Goal: Task Accomplishment & Management: Manage account settings

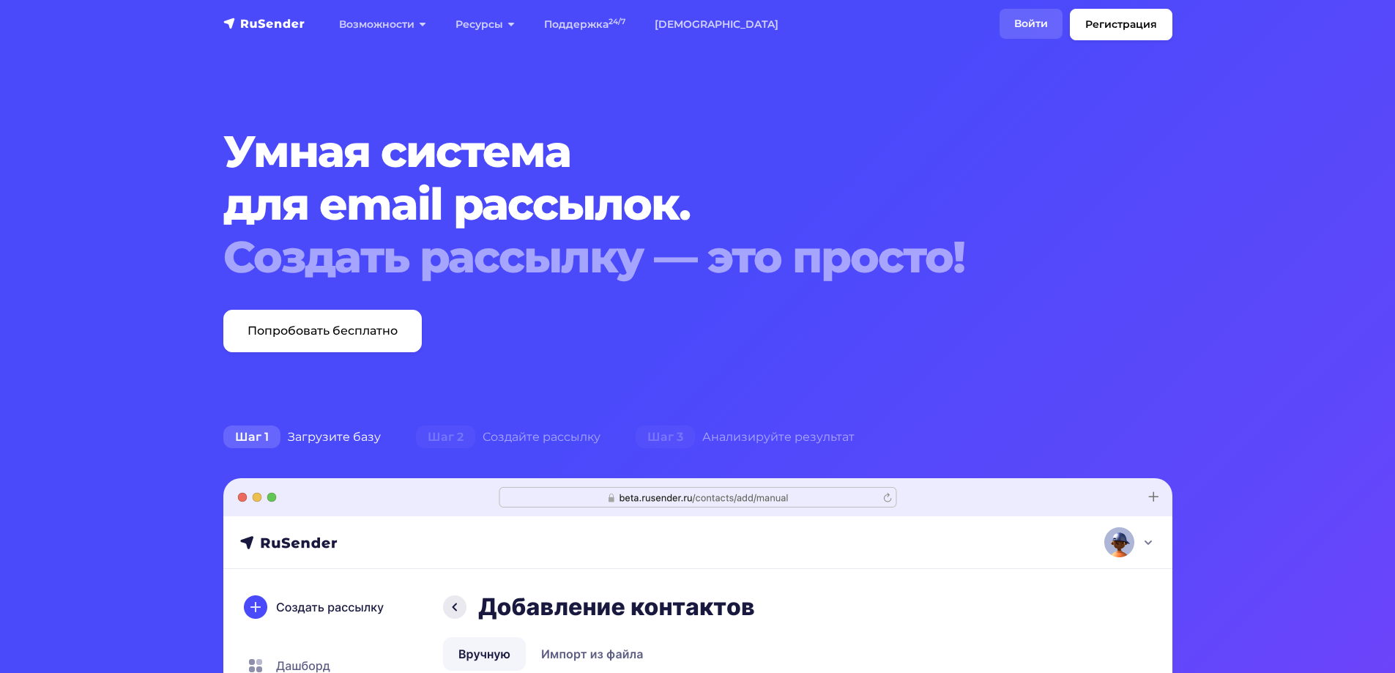
click at [1031, 27] on link "Войти" at bounding box center [1031, 24] width 63 height 30
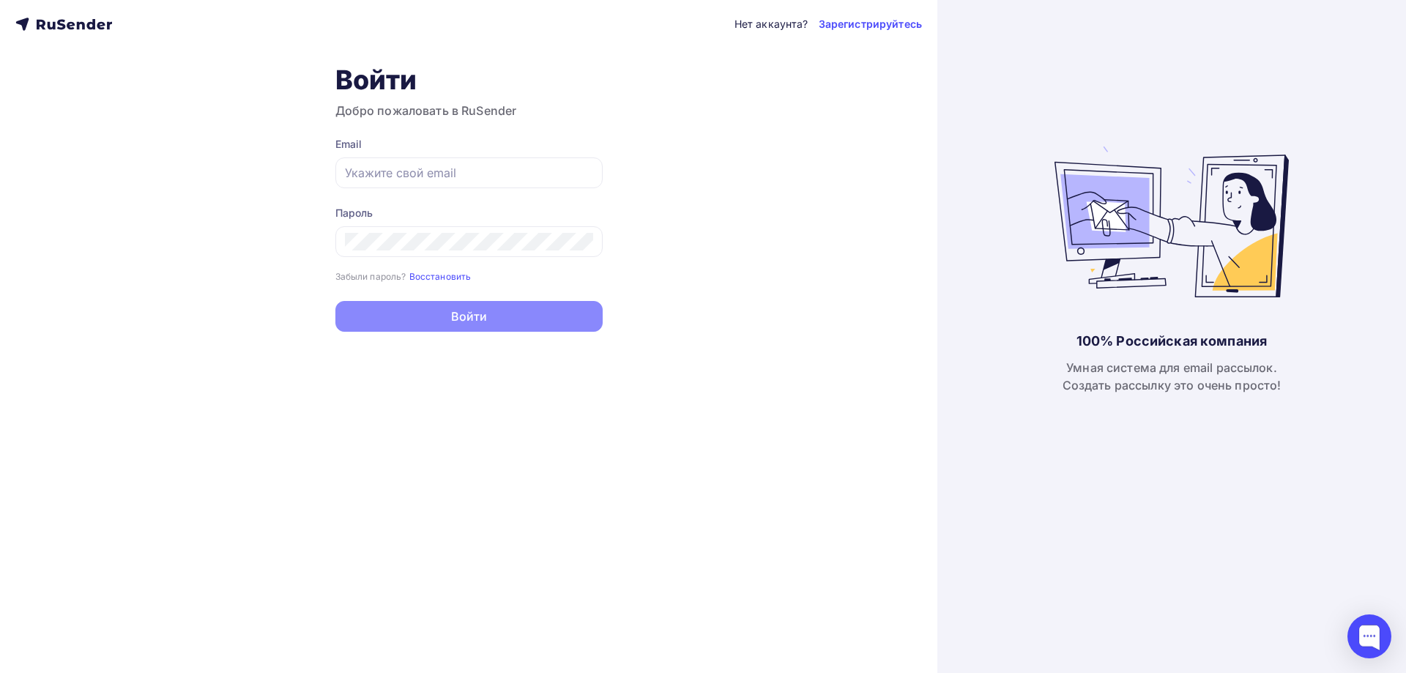
type input "[EMAIL_ADDRESS][DOMAIN_NAME]"
click at [471, 319] on button "Войти" at bounding box center [468, 316] width 267 height 31
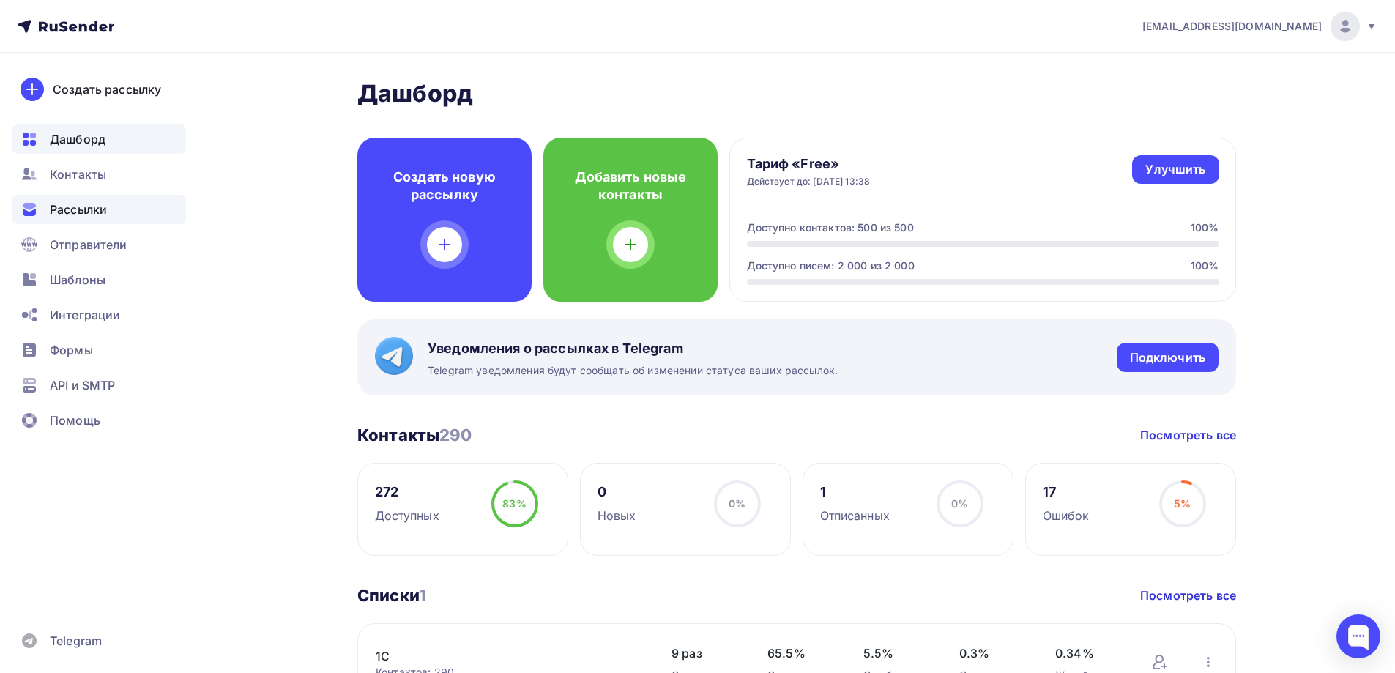
click at [89, 212] on span "Рассылки" at bounding box center [78, 210] width 57 height 18
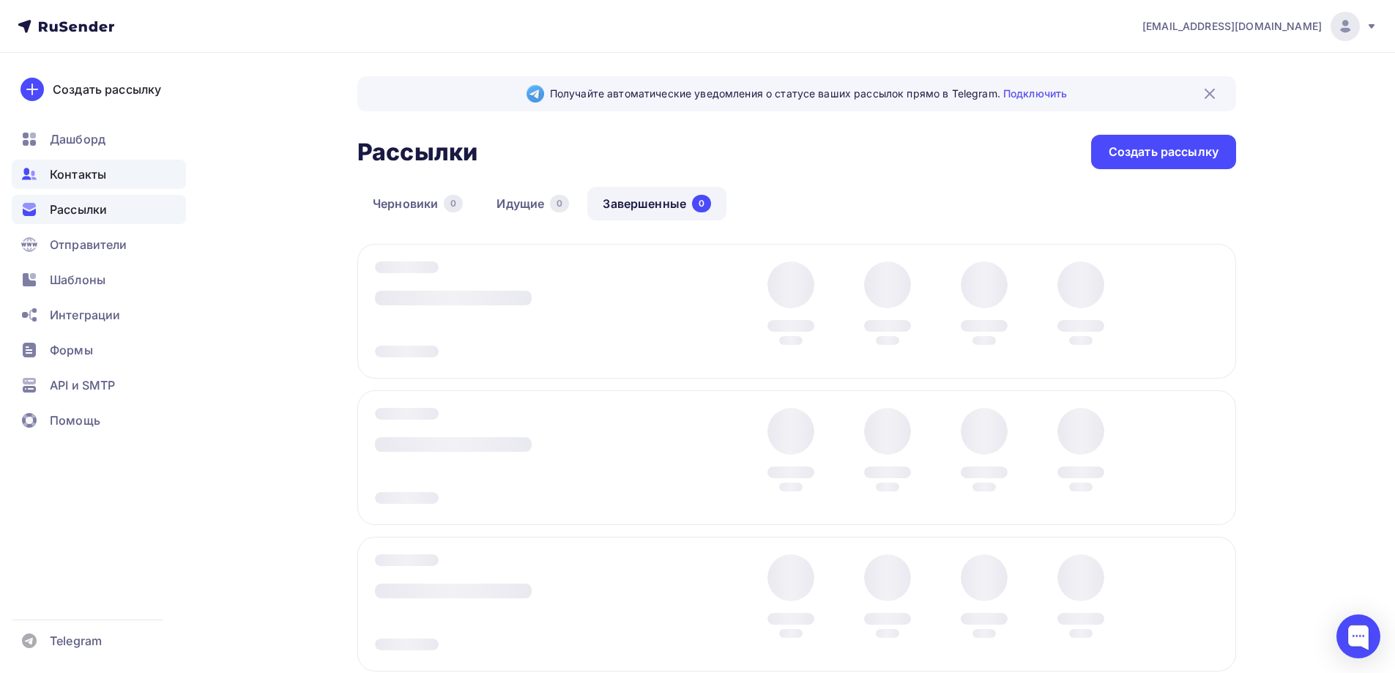
click at [92, 172] on span "Контакты" at bounding box center [78, 175] width 56 height 18
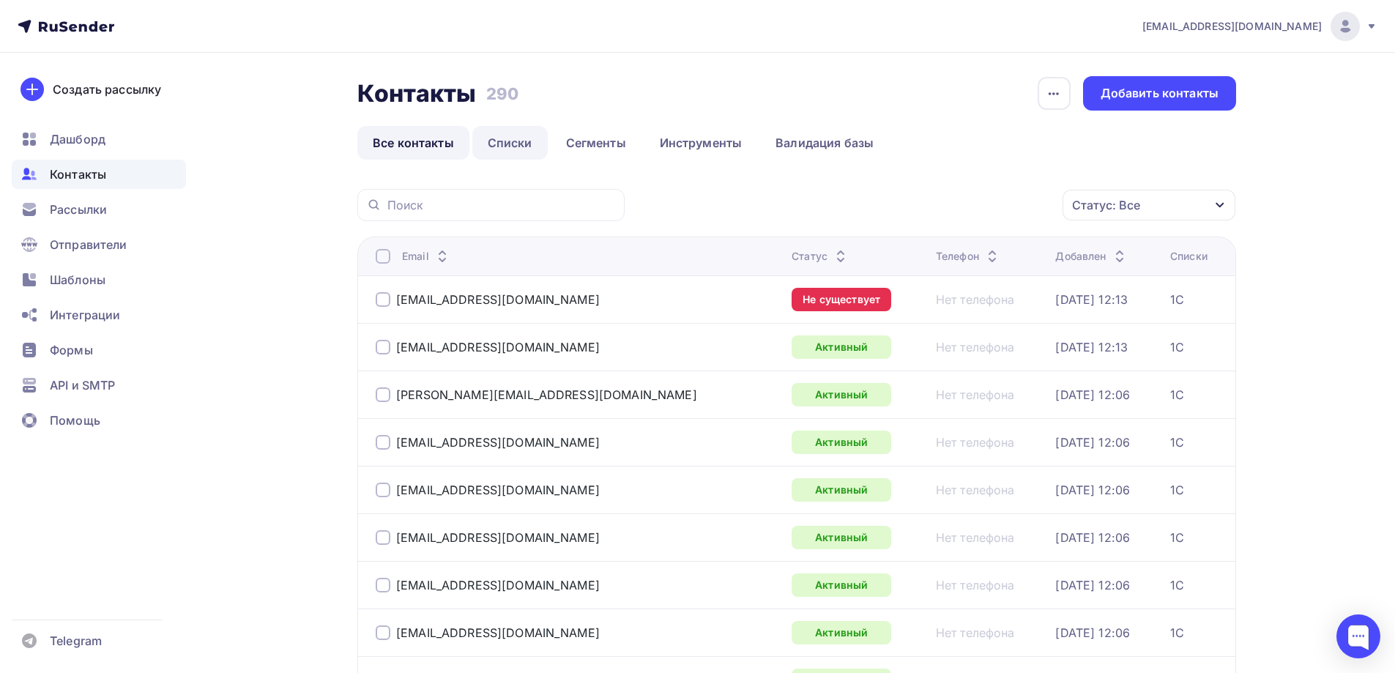
click at [527, 139] on link "Списки" at bounding box center [509, 143] width 75 height 34
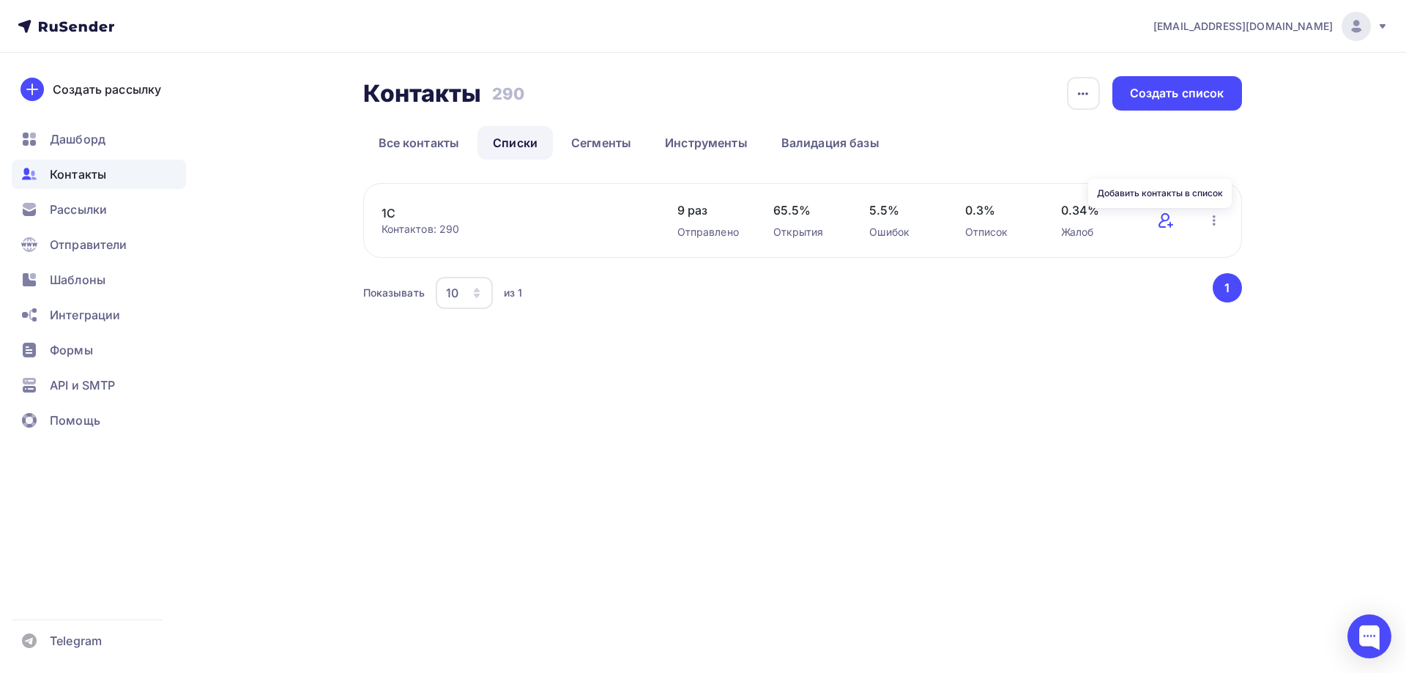
click at [1169, 222] on icon at bounding box center [1166, 221] width 18 height 18
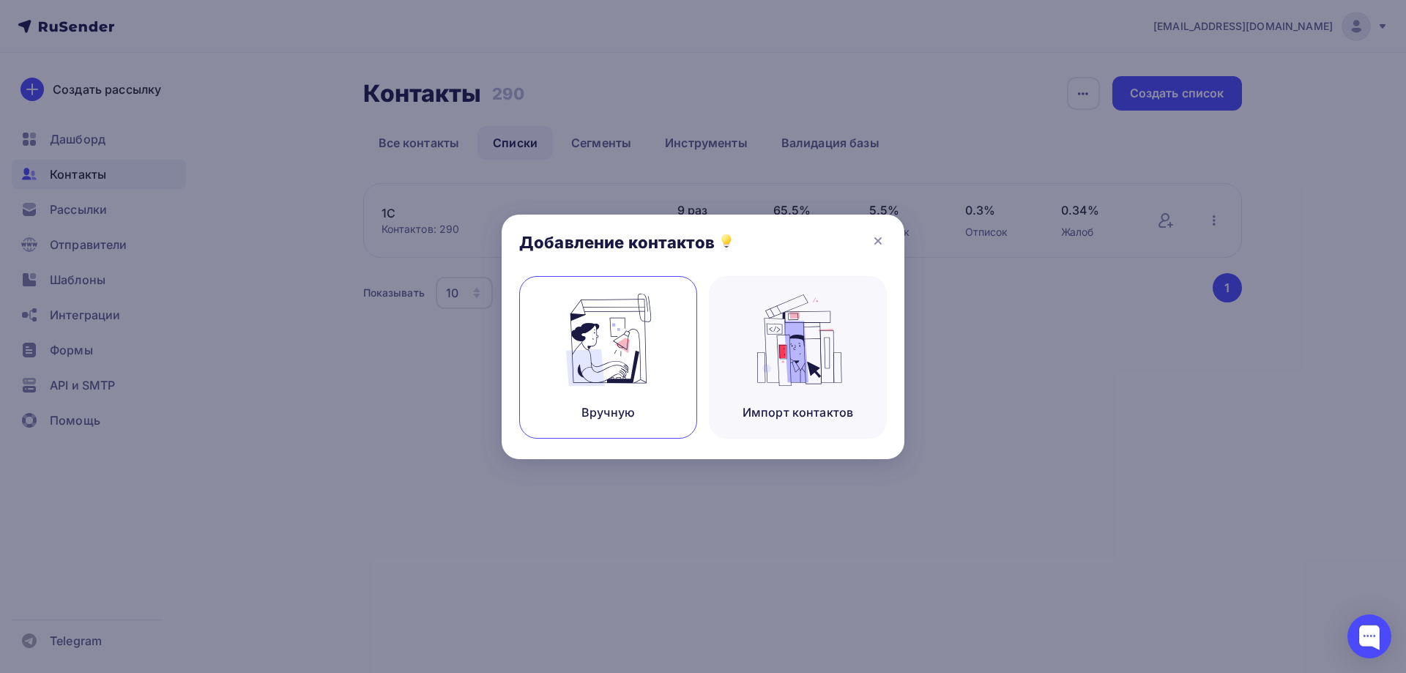
click at [615, 346] on img at bounding box center [608, 340] width 98 height 92
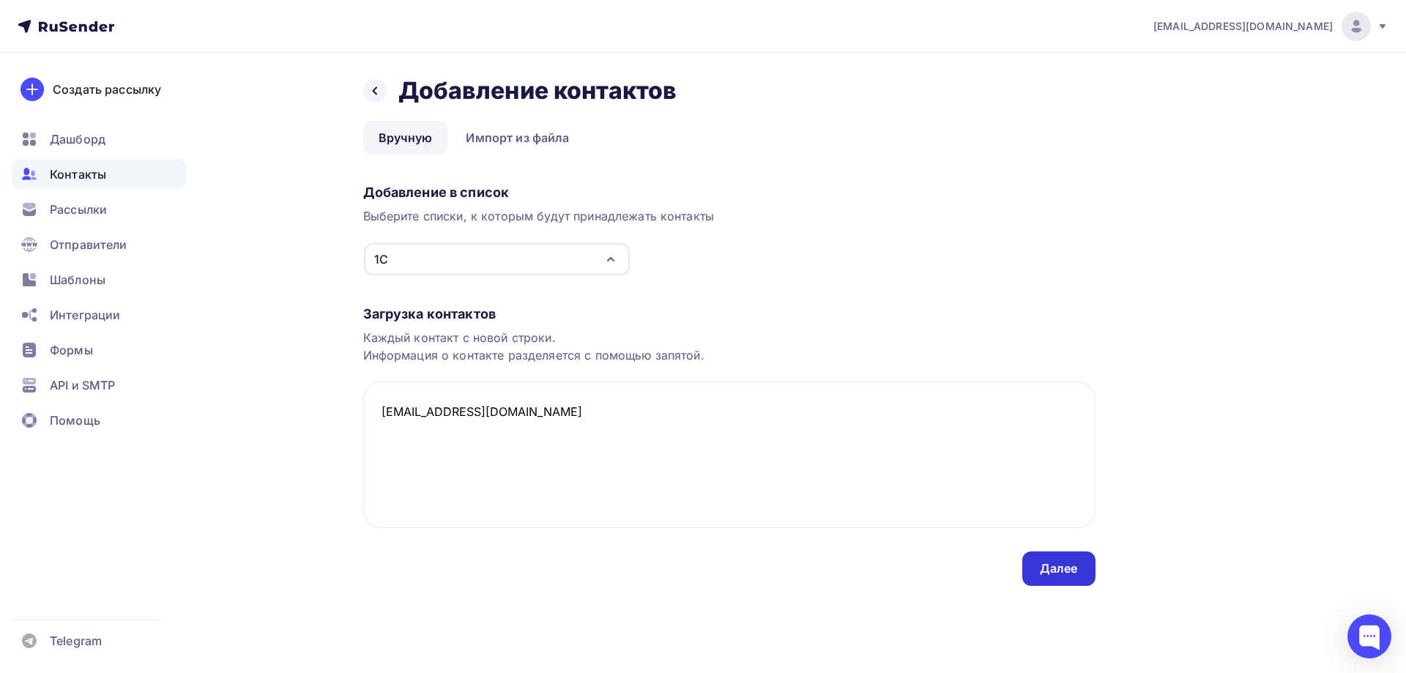
type textarea "[EMAIL_ADDRESS][DOMAIN_NAME]"
click at [1056, 573] on div "Далее" at bounding box center [1059, 568] width 38 height 17
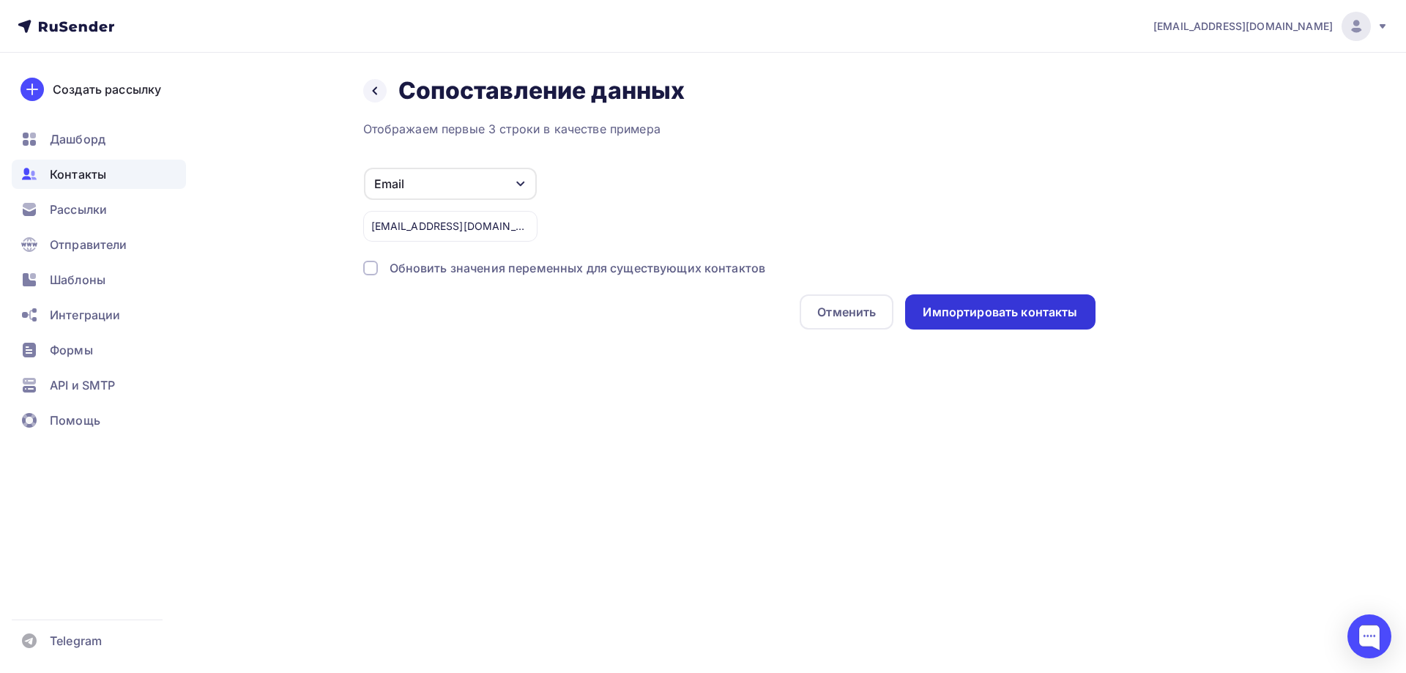
click at [970, 311] on div "Импортировать контакты" at bounding box center [1000, 312] width 155 height 17
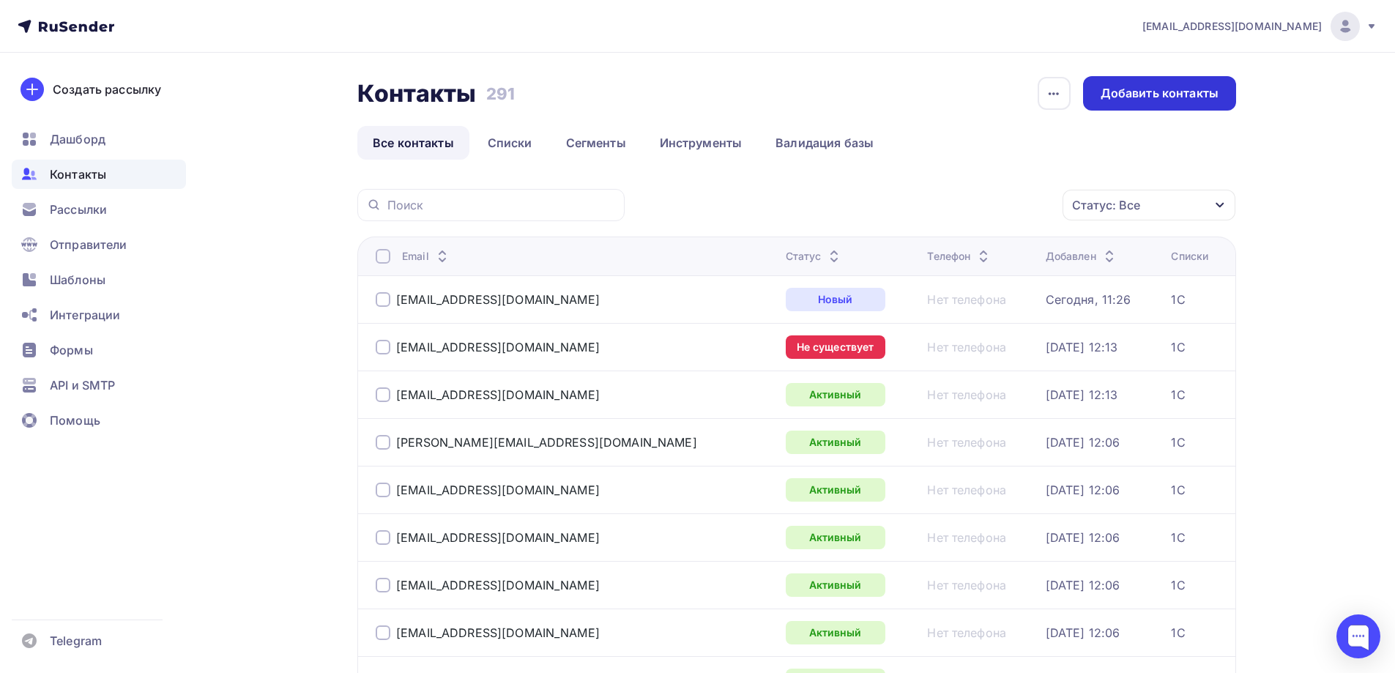
click at [1085, 94] on div "Добавить контакты" at bounding box center [1159, 93] width 153 height 34
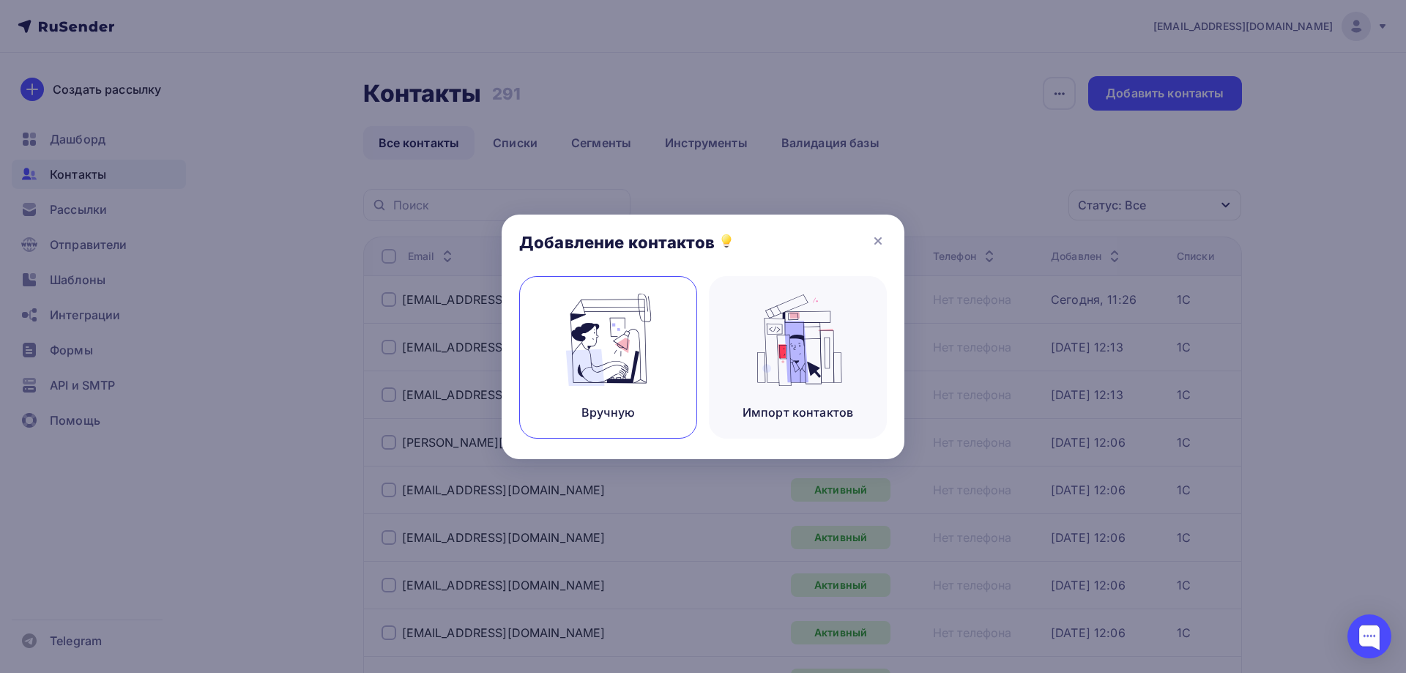
click at [631, 375] on img at bounding box center [608, 340] width 98 height 92
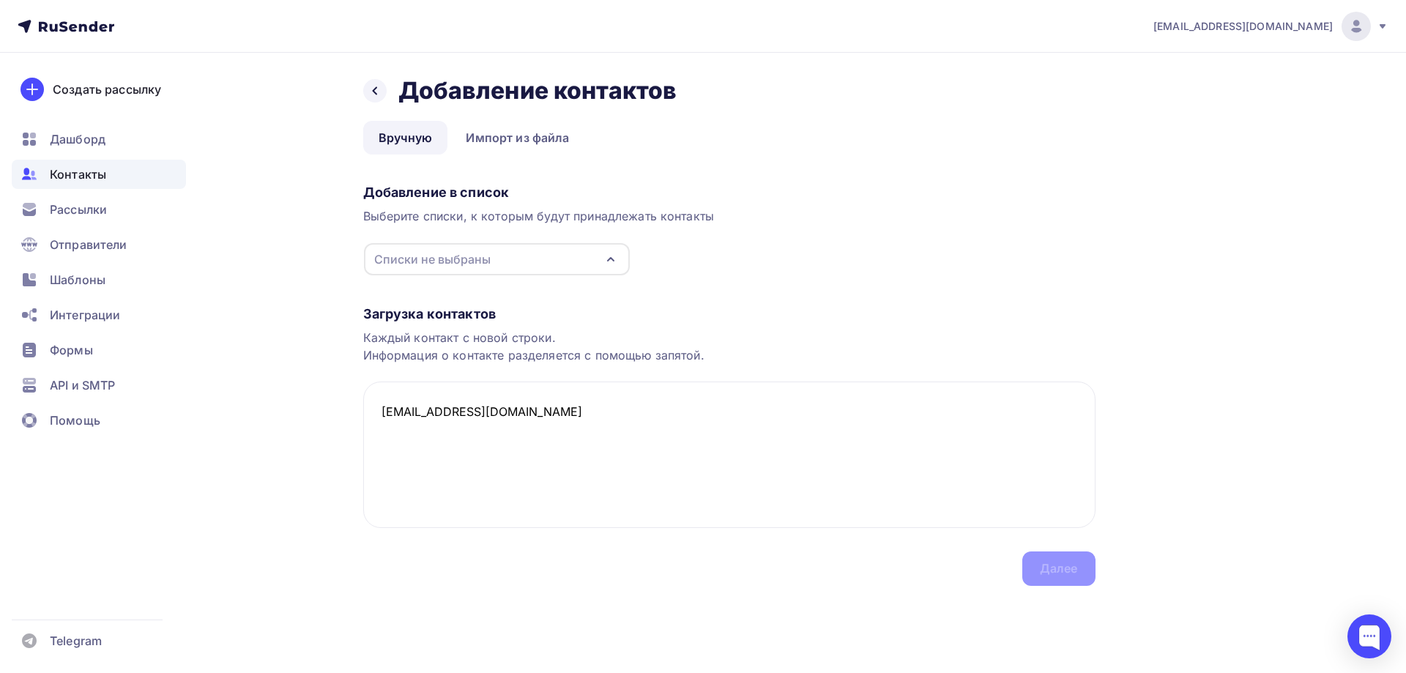
click at [447, 256] on div "Списки не выбраны" at bounding box center [432, 259] width 116 height 18
type textarea "[EMAIL_ADDRESS][DOMAIN_NAME]"
click at [423, 313] on div "1С" at bounding box center [497, 314] width 237 height 18
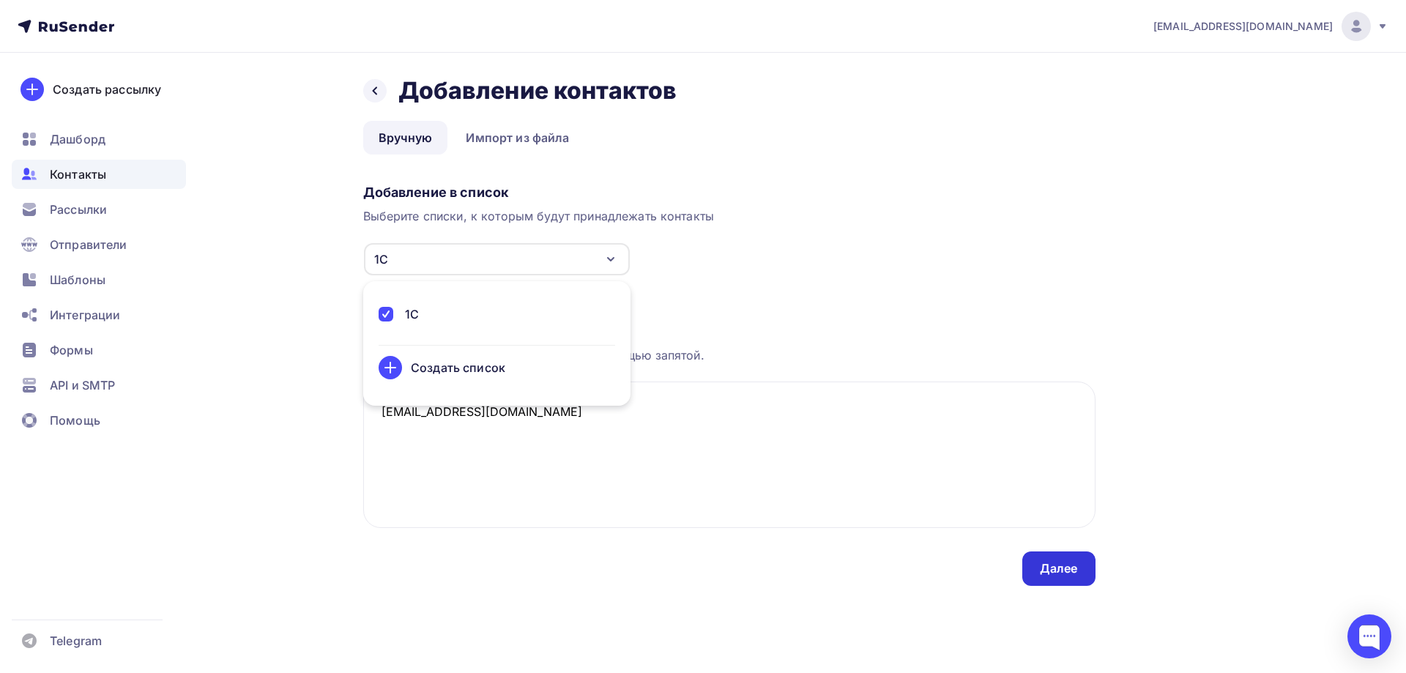
click at [1062, 568] on div "Далее" at bounding box center [1059, 568] width 38 height 17
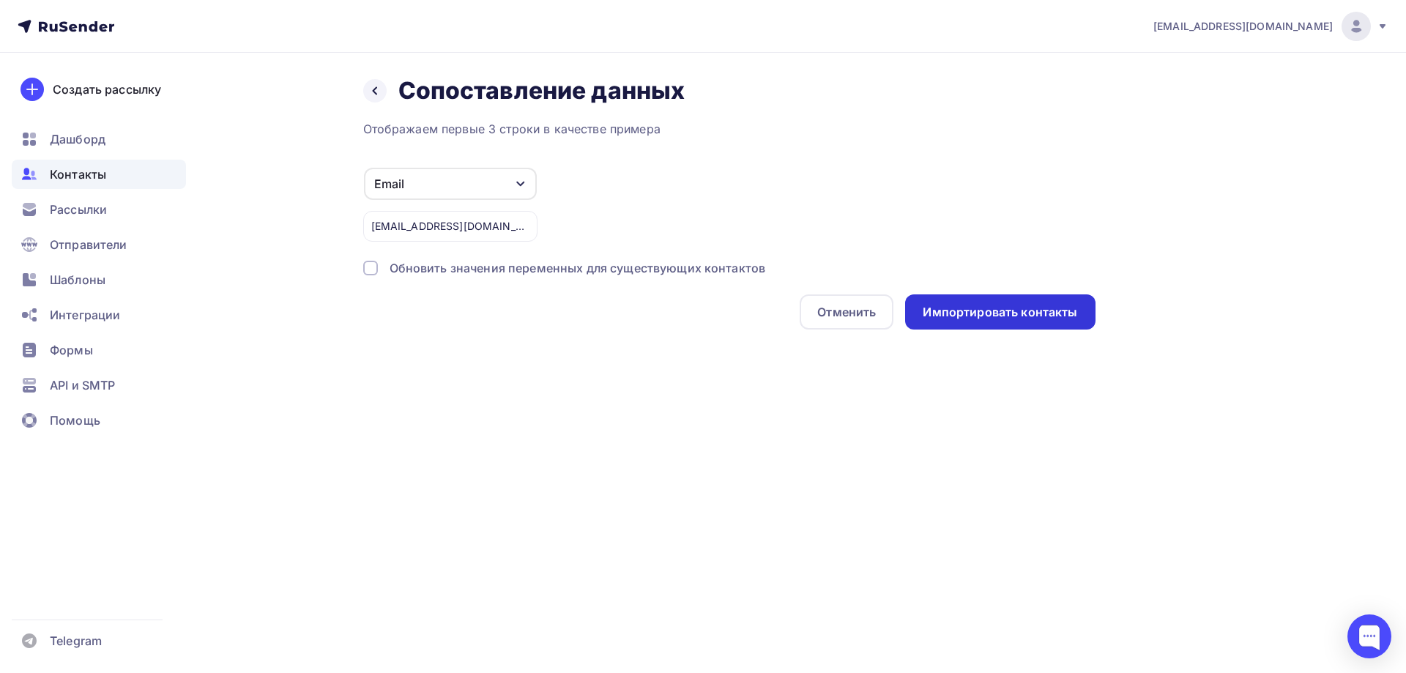
click at [962, 312] on div "Импортировать контакты" at bounding box center [1000, 312] width 155 height 17
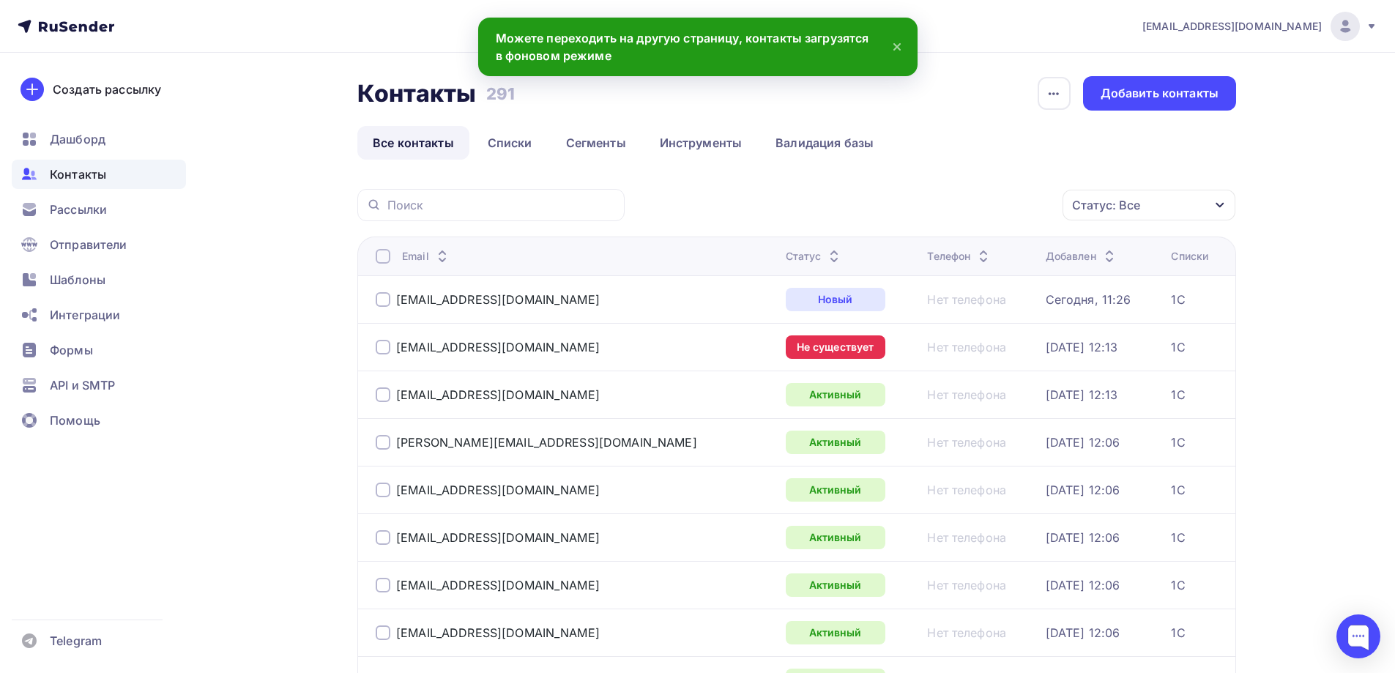
click at [899, 45] on icon at bounding box center [897, 47] width 18 height 18
